Goal: Task Accomplishment & Management: Use online tool/utility

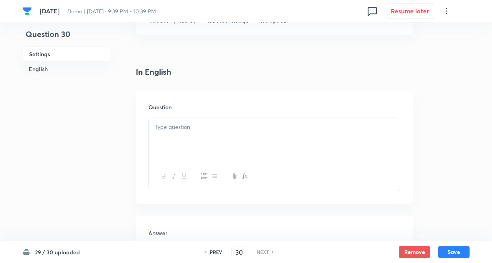
scroll to position [178, 0]
click at [213, 141] on div at bounding box center [274, 138] width 251 height 44
click at [168, 120] on div at bounding box center [274, 138] width 251 height 44
click at [167, 128] on p at bounding box center [274, 125] width 239 height 9
click at [163, 132] on div at bounding box center [274, 138] width 251 height 44
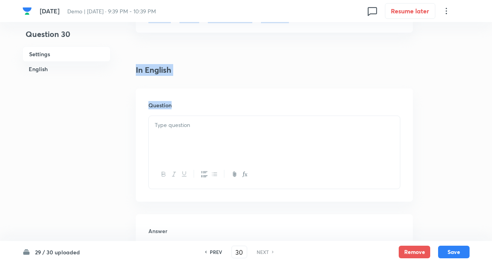
click at [163, 132] on div at bounding box center [274, 138] width 251 height 44
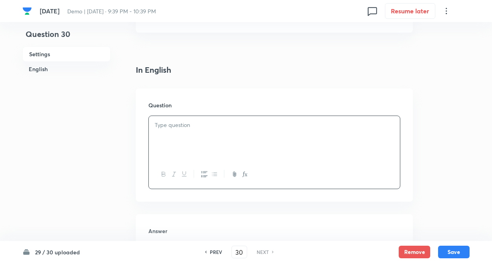
click at [177, 131] on div at bounding box center [274, 138] width 251 height 44
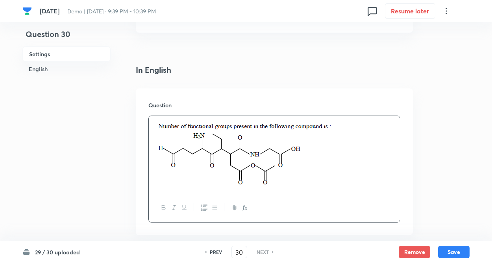
click at [100, 124] on div "Question 30 Settings English" at bounding box center [66, 171] width 88 height 622
click at [443, 159] on div "Question 30 Settings English Settings Type Integer + 4 marks - 1 mark Edit Conc…" at bounding box center [245, 171] width 447 height 622
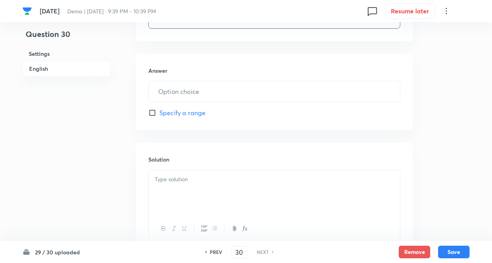
scroll to position [373, 0]
click at [137, 135] on div "In English Question Answer ​ Specify a range Solution" at bounding box center [274, 62] width 277 height 387
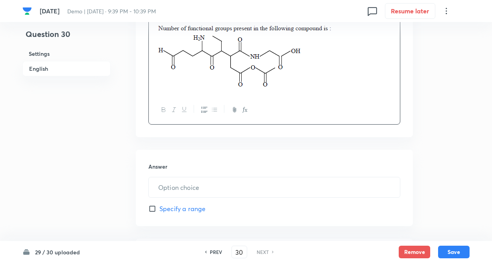
scroll to position [315, 0]
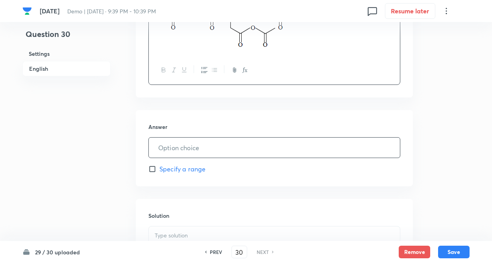
click at [309, 149] on input "text" at bounding box center [274, 148] width 251 height 20
click at [282, 148] on input "text" at bounding box center [274, 148] width 251 height 20
click at [209, 153] on input "text" at bounding box center [274, 148] width 251 height 20
click at [93, 154] on div "Question 30 Settings English" at bounding box center [66, 33] width 88 height 622
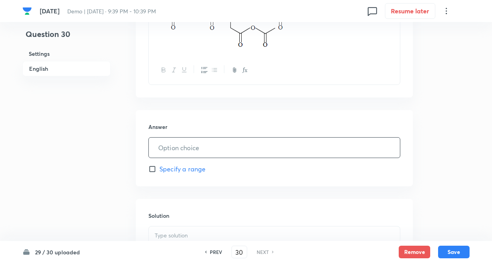
click at [173, 155] on input "text" at bounding box center [274, 148] width 251 height 20
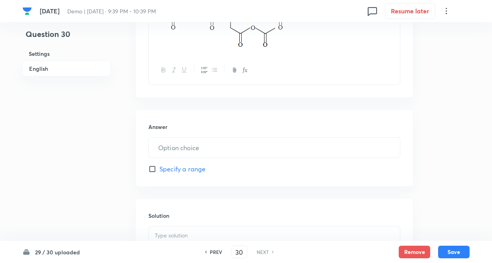
click at [14, 113] on div "14sep Demo | Sep 15, 2025 · 9:39 PM - 10:39 PM 0 Resume later Question 30 Setti…" at bounding box center [246, 33] width 492 height 622
click at [102, 179] on div "Question 30 Settings English" at bounding box center [66, 33] width 88 height 622
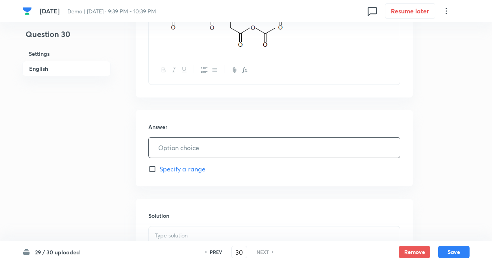
click at [169, 153] on input "text" at bounding box center [274, 148] width 251 height 20
click at [85, 176] on div "Question 30 Settings English" at bounding box center [66, 33] width 88 height 622
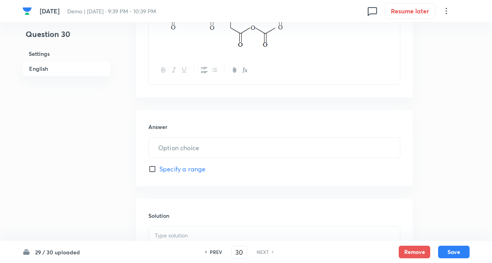
click at [85, 176] on div "Question 30 Settings English" at bounding box center [66, 33] width 88 height 622
click at [168, 237] on p at bounding box center [274, 236] width 239 height 9
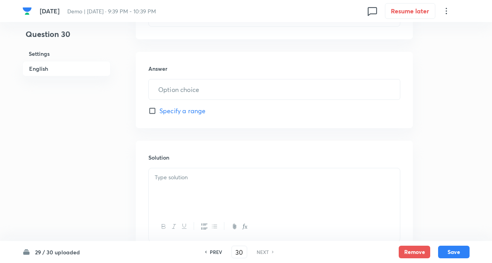
scroll to position [375, 0]
click at [268, 178] on p at bounding box center [274, 176] width 239 height 9
click at [239, 180] on p at bounding box center [274, 176] width 239 height 9
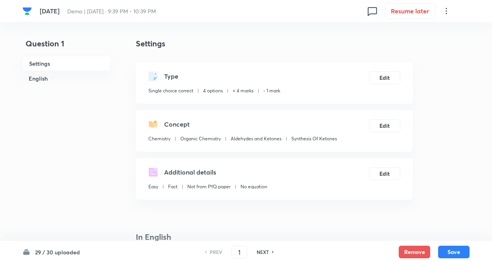
click at [65, 253] on h6 "29 / 30 uploaded" at bounding box center [57, 252] width 45 height 8
click at [242, 255] on input "1" at bounding box center [239, 253] width 15 height 14
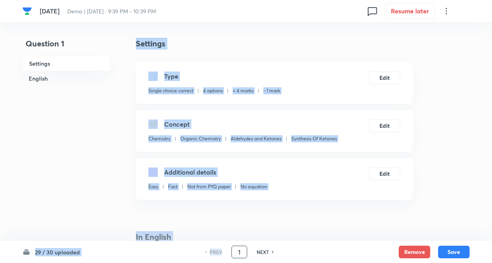
click at [241, 253] on input "1" at bounding box center [239, 253] width 15 height 14
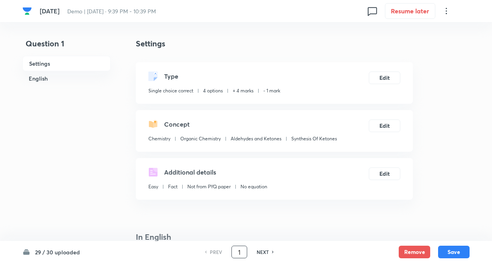
click at [241, 253] on input "1" at bounding box center [239, 253] width 15 height 14
paste input "number"
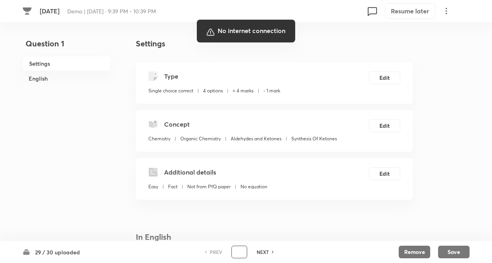
click at [97, 159] on div at bounding box center [246, 131] width 492 height 263
click at [102, 133] on div at bounding box center [246, 131] width 492 height 263
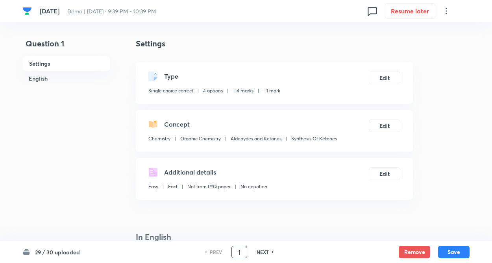
click at [242, 252] on input "1" at bounding box center [239, 253] width 15 height 14
paste input "number"
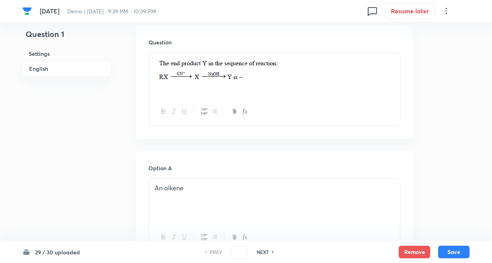
click at [167, 241] on button "button" at bounding box center [163, 238] width 10 height 10
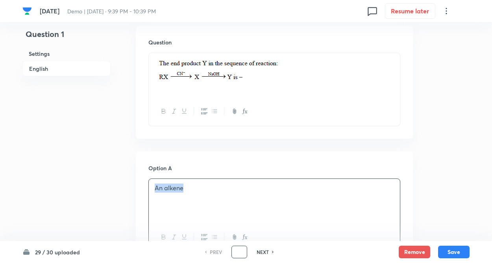
click at [242, 255] on input "number" at bounding box center [239, 253] width 15 height 14
click at [240, 250] on input "number" at bounding box center [239, 253] width 15 height 14
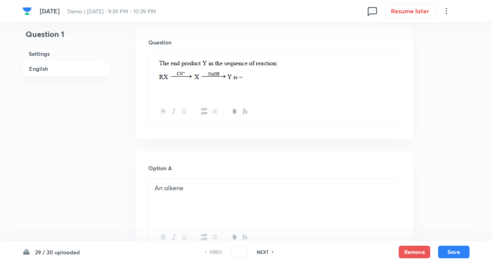
click at [239, 251] on input "number" at bounding box center [239, 253] width 15 height 14
click at [242, 253] on input "number" at bounding box center [239, 253] width 15 height 14
click at [237, 250] on input "number" at bounding box center [239, 253] width 15 height 14
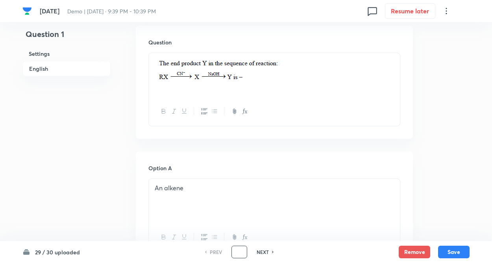
click at [239, 251] on input "number" at bounding box center [239, 253] width 15 height 14
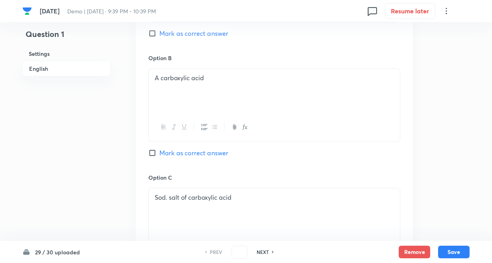
click at [122, 204] on div "Question 1 Settings English Settings Type Single choice correct 4 options + 4 m…" at bounding box center [245, 88] width 447 height 1022
